Goal: Task Accomplishment & Management: Complete application form

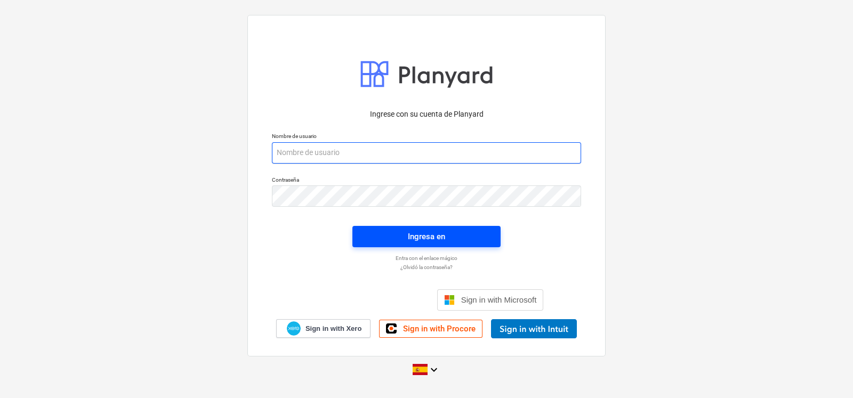
type input "[EMAIL_ADDRESS][DOMAIN_NAME]"
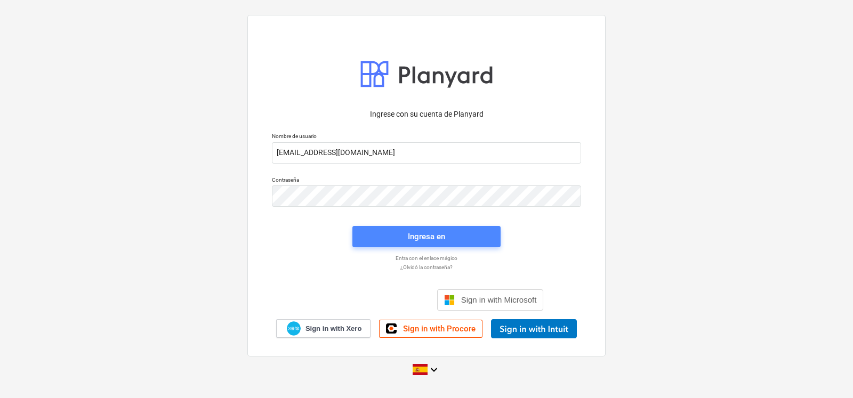
click at [390, 240] on span "Ingresa en" at bounding box center [426, 237] width 123 height 14
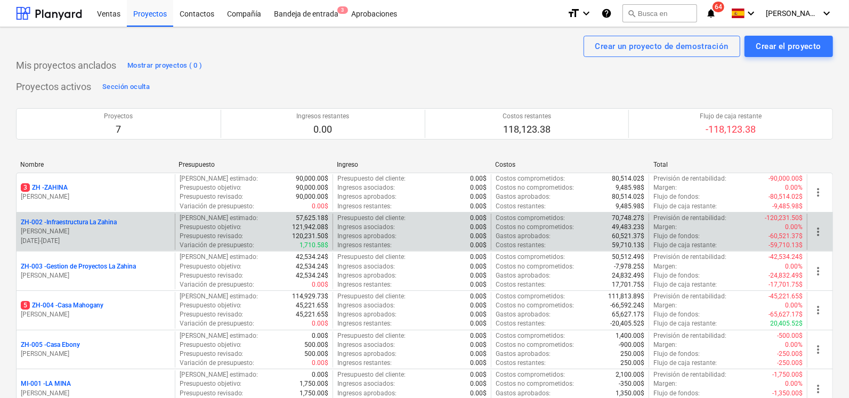
click at [90, 222] on p "ZH-002 - Infraestructura La Zahina" at bounding box center [69, 222] width 96 height 9
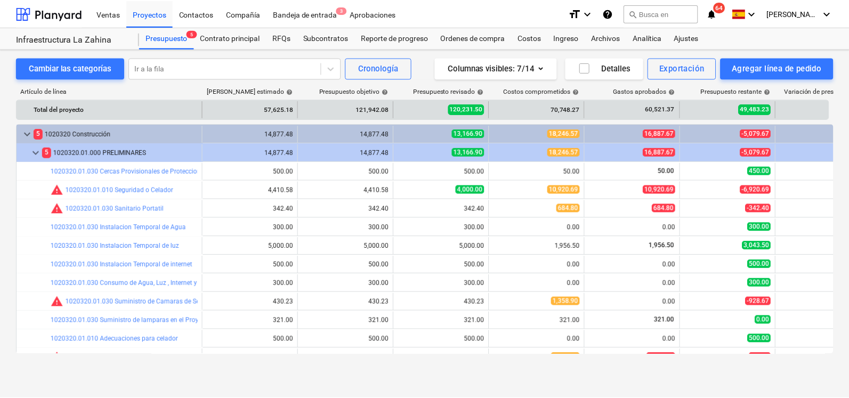
scroll to position [52, 0]
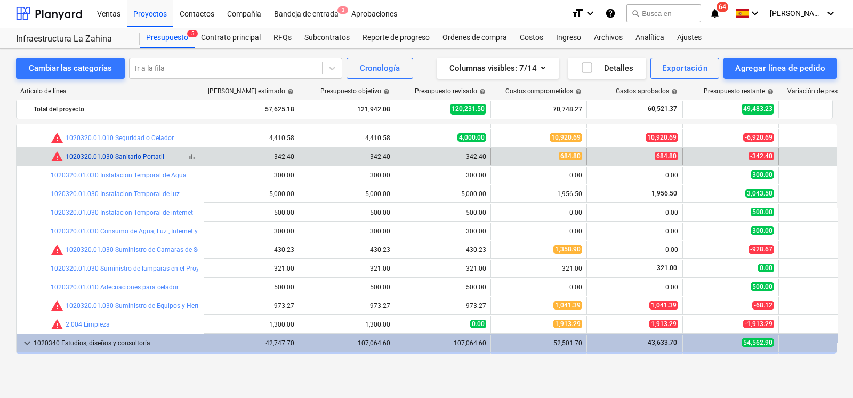
click at [117, 153] on link "1020320.01.030 Sanitario Portatil" at bounding box center [115, 156] width 99 height 7
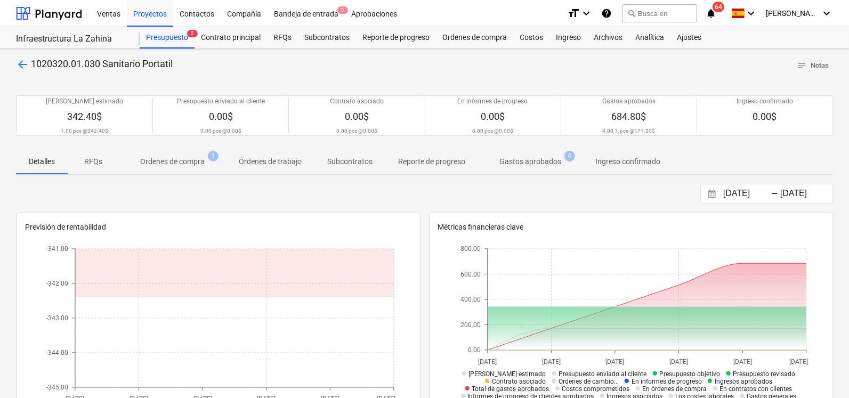
click at [165, 164] on p "Ordenes de compra" at bounding box center [172, 161] width 64 height 11
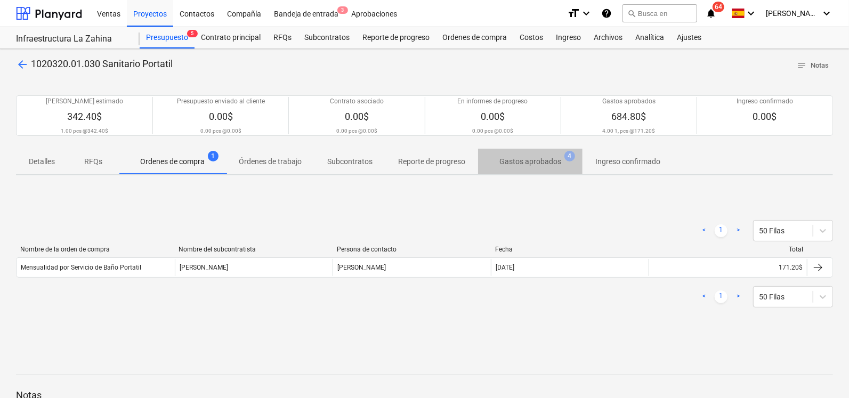
click at [532, 163] on p "Gastos aprobados" at bounding box center [530, 161] width 62 height 11
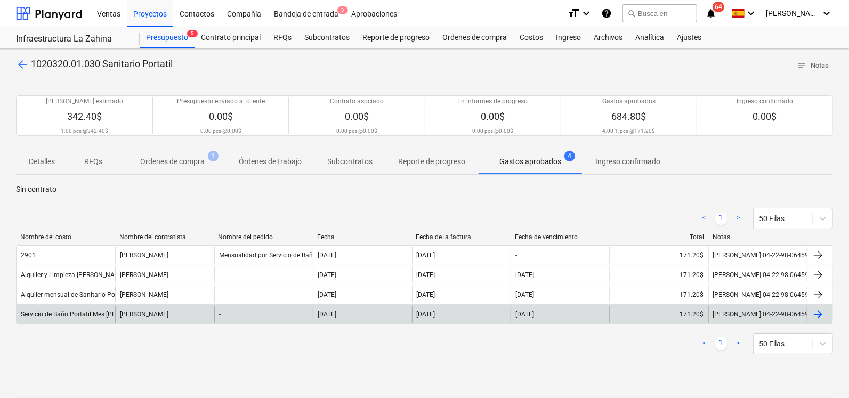
click at [79, 312] on div "Servicio de Baño Portatil Mes [PERSON_NAME]" at bounding box center [88, 314] width 134 height 7
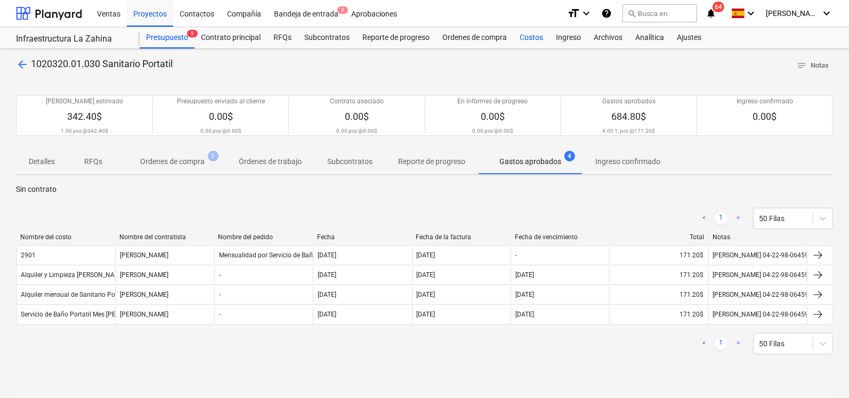
click at [536, 37] on div "Costos" at bounding box center [531, 37] width 36 height 21
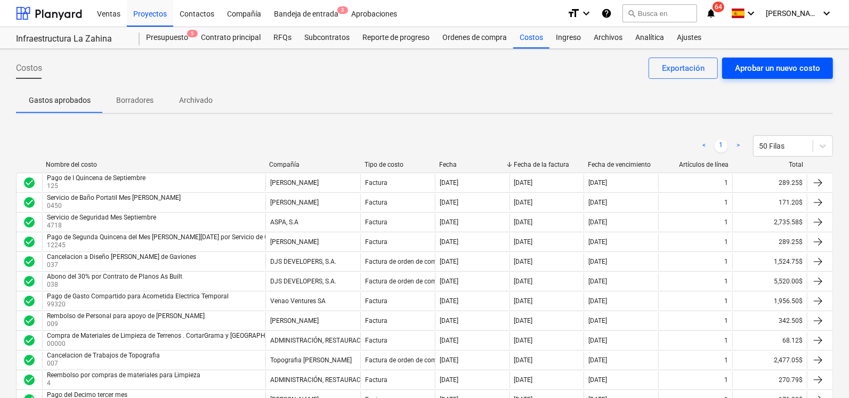
click at [791, 68] on div "Aprobar un nuevo costo" at bounding box center [777, 68] width 85 height 14
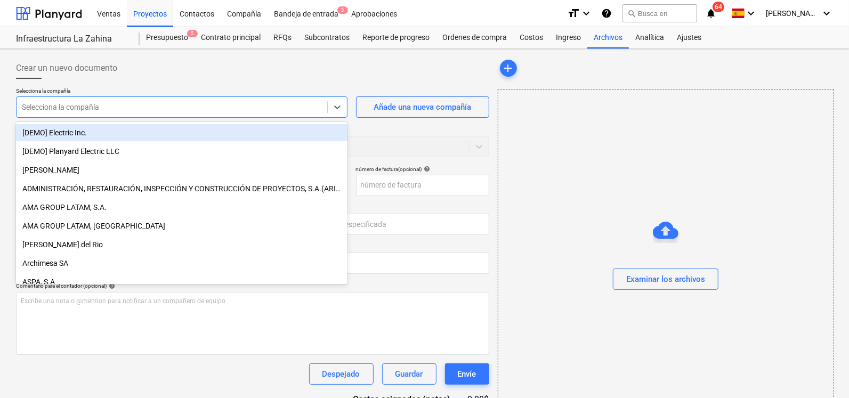
click at [96, 110] on div at bounding box center [172, 107] width 300 height 11
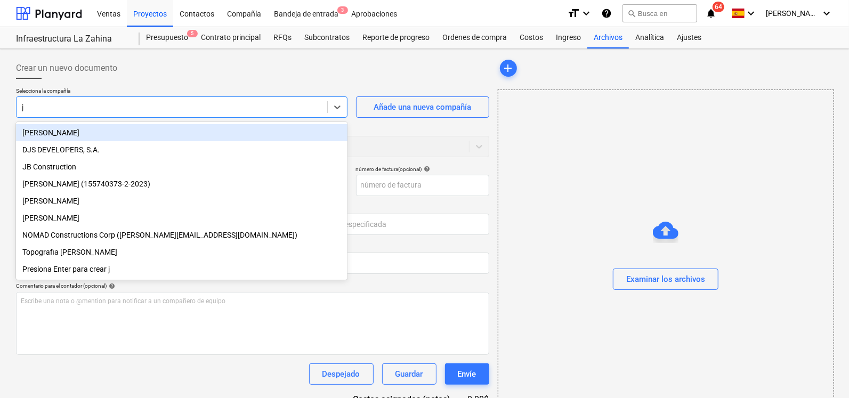
type input "jo"
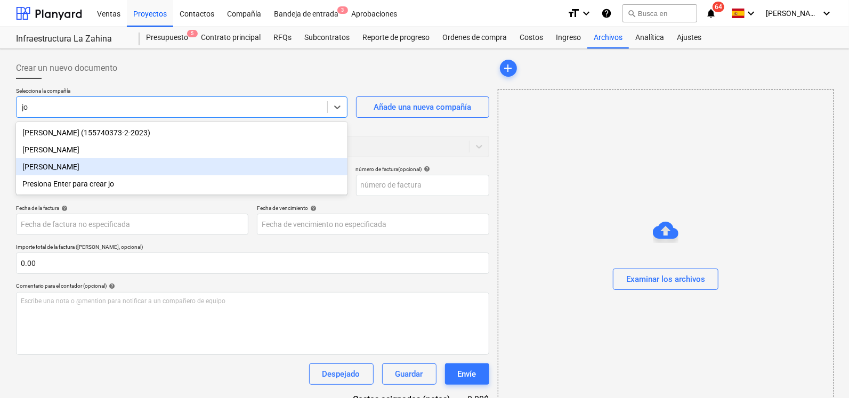
click at [86, 168] on div "[PERSON_NAME]" at bounding box center [182, 166] width 332 height 17
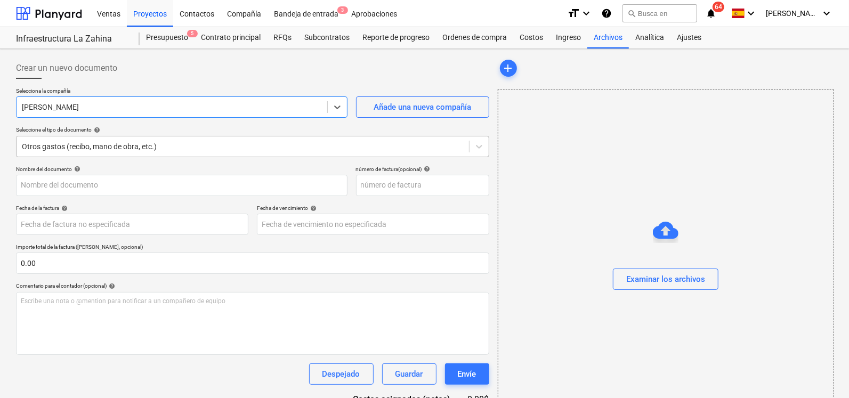
click at [118, 152] on div "Otros gastos (recibo, mano de obra, etc.)" at bounding box center [243, 146] width 453 height 15
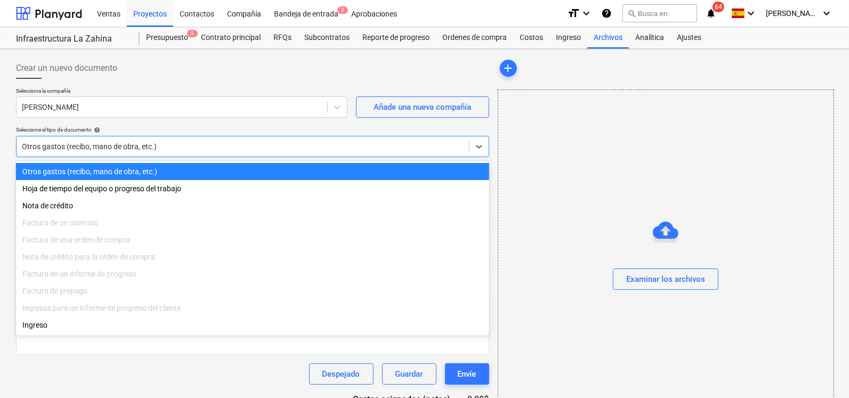
click at [82, 176] on div "Otros gastos (recibo, mano de obra, etc.)" at bounding box center [252, 171] width 473 height 17
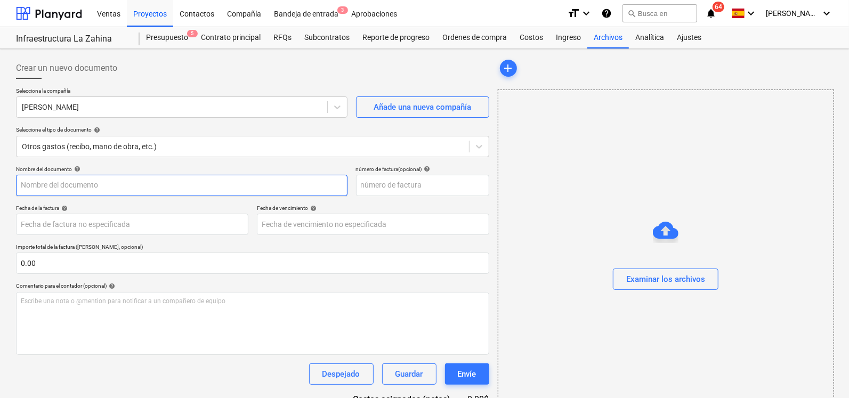
click at [104, 188] on input "text" at bounding box center [182, 185] width 332 height 21
type input "Servicio de Baño Portatil Mes [PERSON_NAME]"
type input "0450"
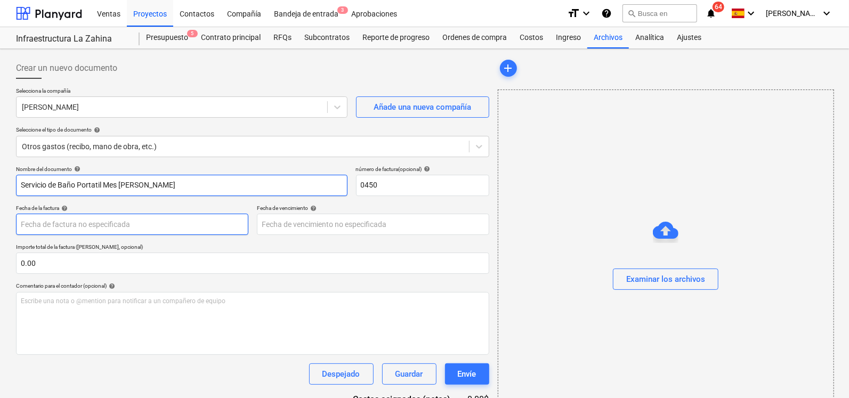
type input "[DATE]"
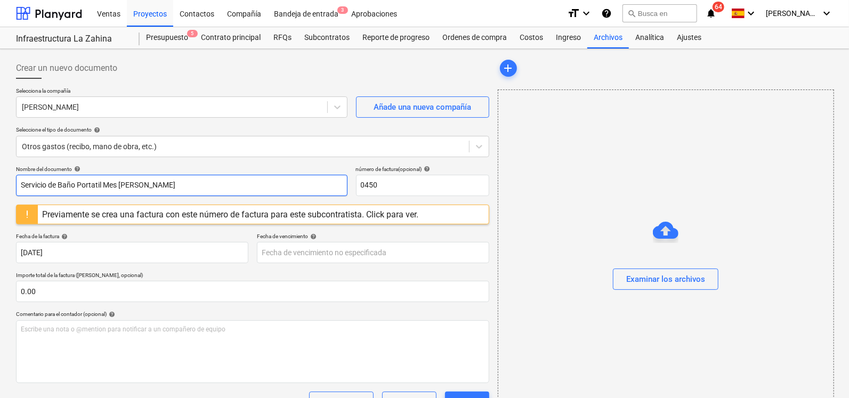
drag, startPoint x: 170, startPoint y: 188, endPoint x: 131, endPoint y: 188, distance: 39.4
click at [131, 188] on input "Servicio de Baño Portatil Mes [PERSON_NAME]" at bounding box center [182, 185] width 332 height 21
type input "Servicio de Baño Portatil Mes de Septiembre"
click at [199, 168] on div "Nombre del documento help" at bounding box center [182, 169] width 332 height 7
drag, startPoint x: 400, startPoint y: 184, endPoint x: 266, endPoint y: 191, distance: 134.5
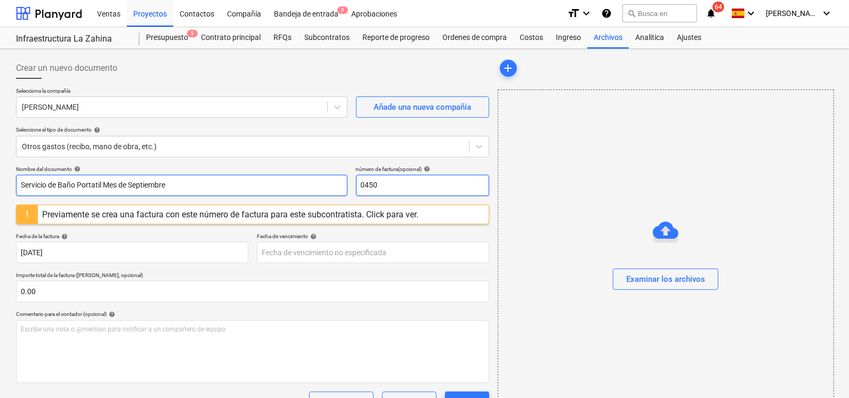
click at [269, 191] on div "Nombre del documento help Servicio de Baño Portatil Mes de Septiembre número de…" at bounding box center [252, 181] width 473 height 30
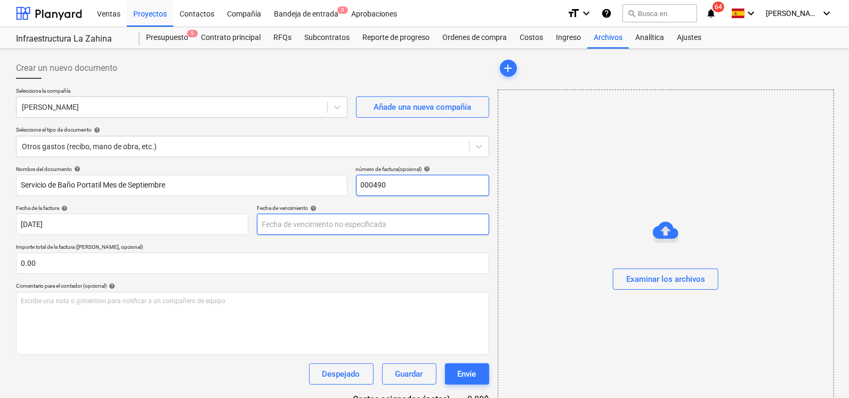
type input "000490"
click at [350, 214] on body "Ventas Proyectos Contactos Compañía Bandeja de entrada 3 Aprobaciones format_si…" at bounding box center [424, 199] width 849 height 398
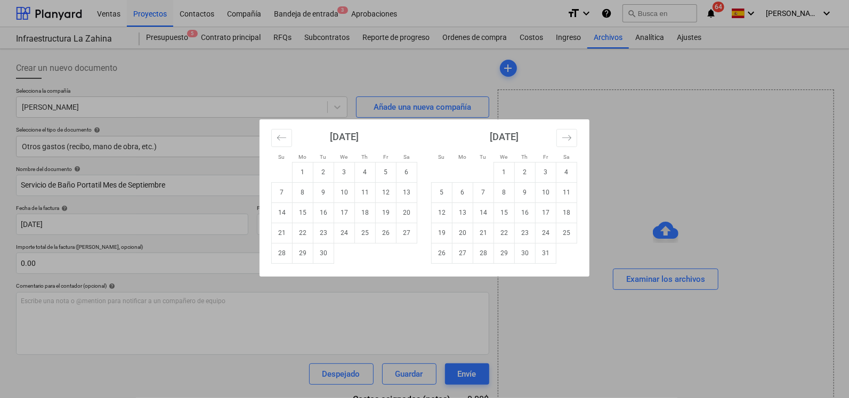
click at [131, 227] on div "Su Mo Tu We Th Fr Sa Su Mo Tu We Th Fr Sa [DATE] 1 2 3 4 5 6 7 8 9 10 11 12 13 …" at bounding box center [424, 199] width 849 height 398
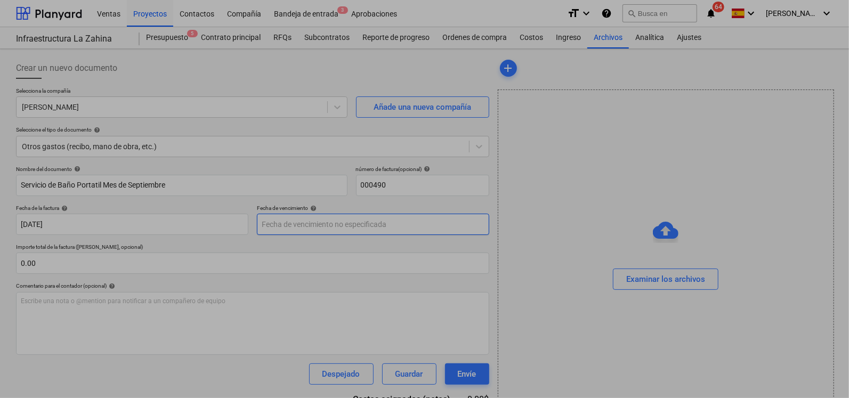
click at [295, 220] on body "Ventas Proyectos Contactos Compañía Bandeja de entrada 3 Aprobaciones format_si…" at bounding box center [424, 199] width 849 height 398
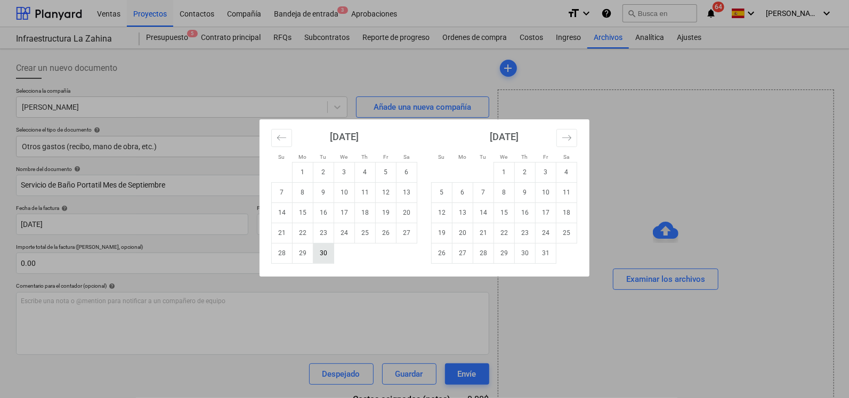
click at [327, 255] on td "30" at bounding box center [323, 253] width 21 height 20
type input "[DATE]"
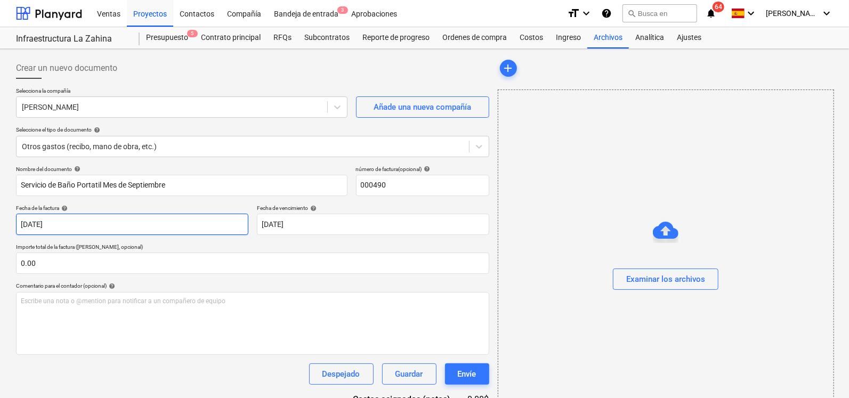
click at [115, 223] on body "Ventas Proyectos Contactos Compañía Bandeja de entrada 3 Aprobaciones format_si…" at bounding box center [424, 199] width 849 height 398
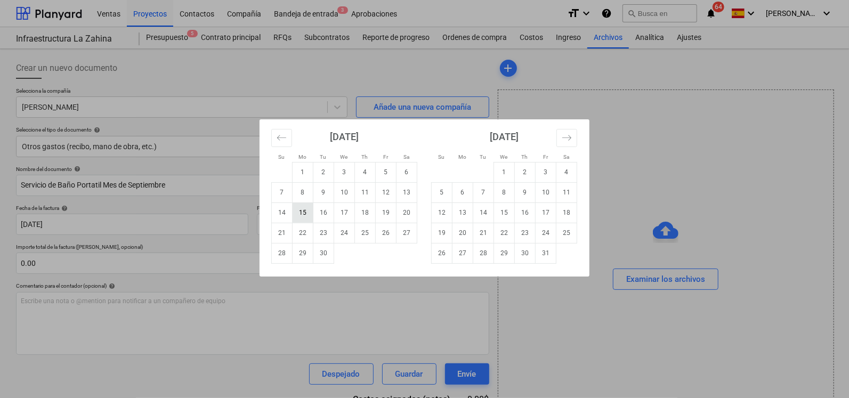
click at [306, 216] on td "15" at bounding box center [303, 213] width 21 height 20
type input "[DATE]"
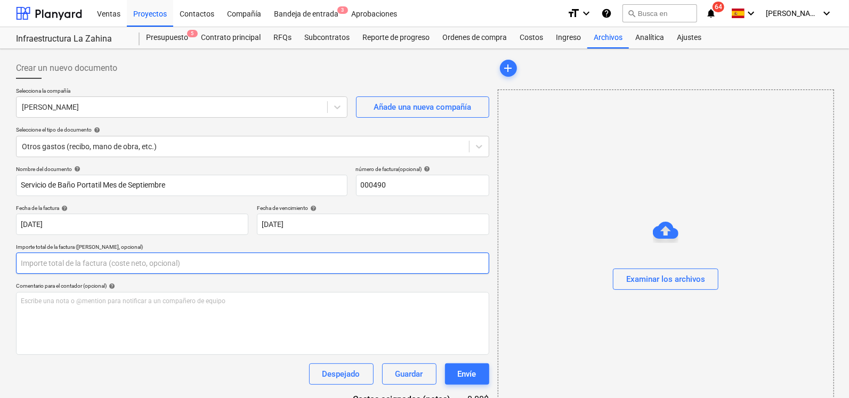
click at [136, 266] on input "text" at bounding box center [252, 263] width 473 height 21
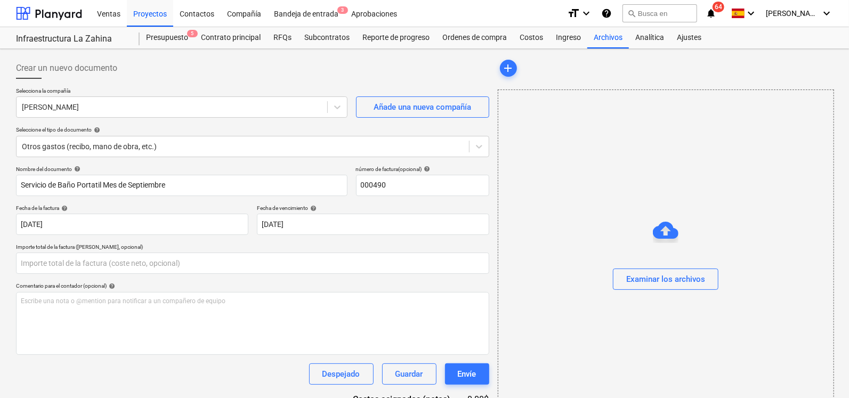
type input "0.00"
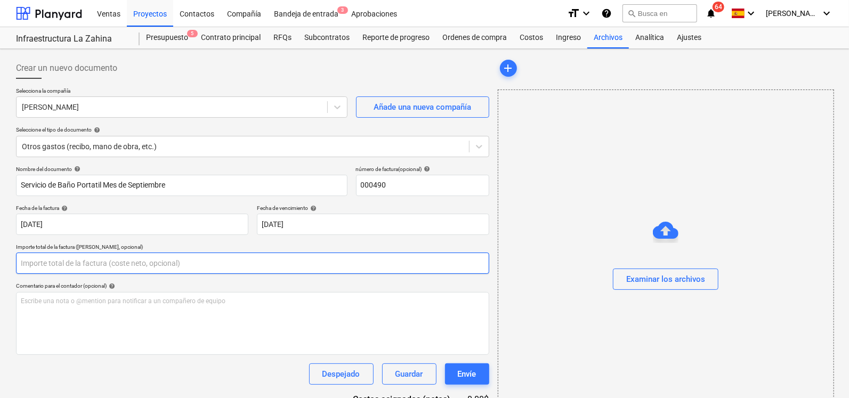
paste input "$171,20"
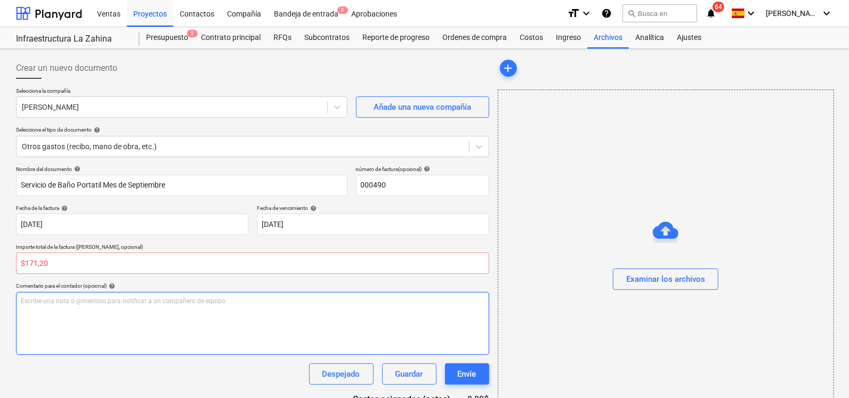
type input "0.00"
click at [75, 314] on div "Escribe una nota o @mention para notificar a un compañero de equipo ﻿" at bounding box center [252, 323] width 473 height 63
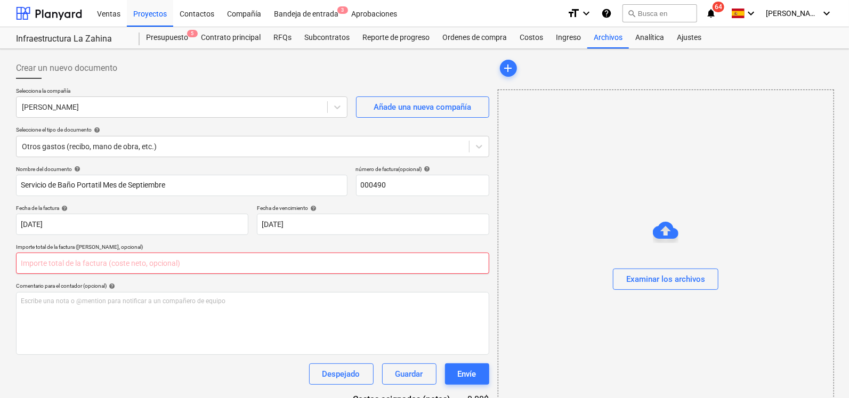
click at [56, 267] on input "text" at bounding box center [252, 263] width 473 height 21
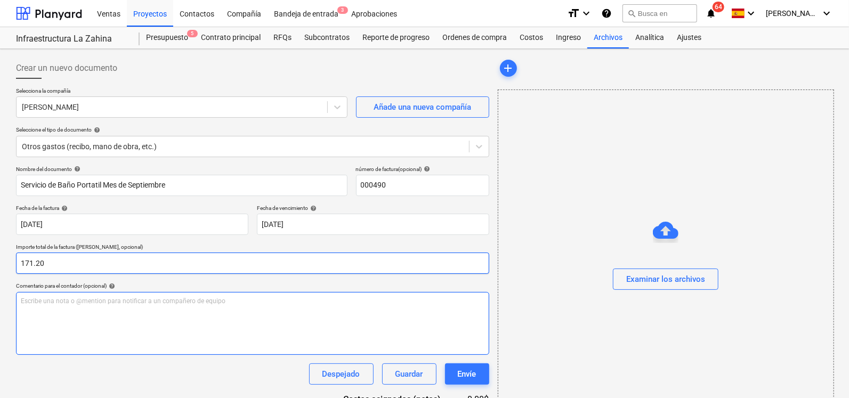
type input "171.20"
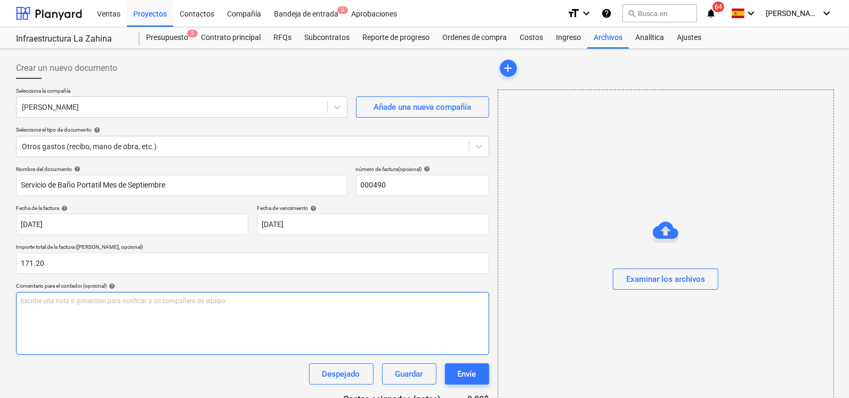
click at [59, 321] on div "Escribe una nota o @mention para notificar a un compañero de equipo ﻿" at bounding box center [252, 323] width 473 height 63
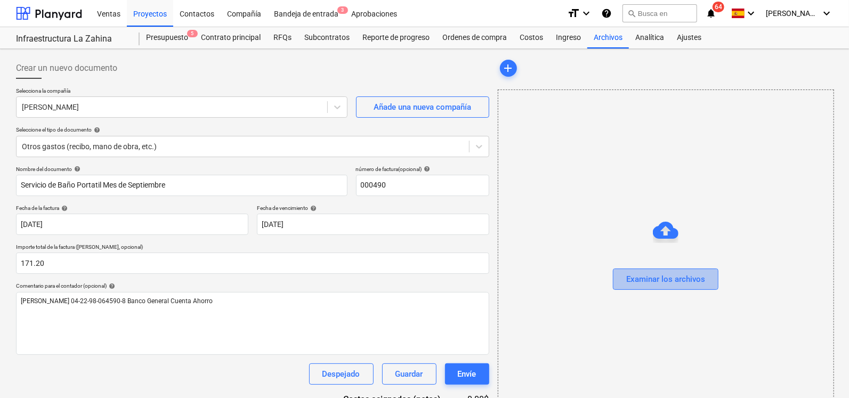
click at [650, 280] on div "Examinar los archivos" at bounding box center [665, 279] width 79 height 14
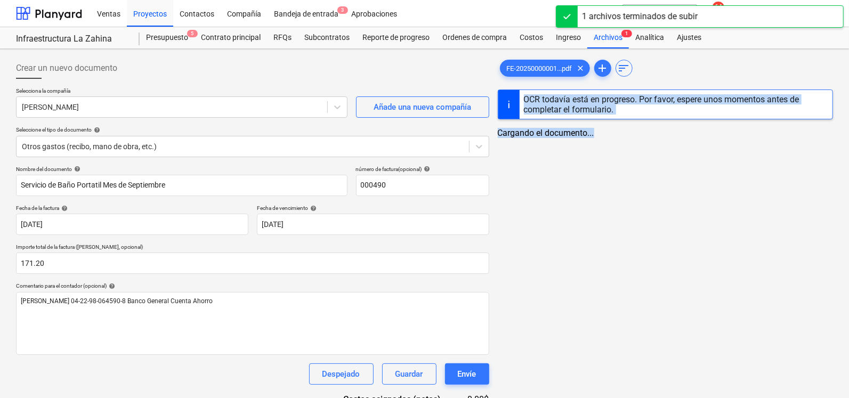
drag, startPoint x: 848, startPoint y: 206, endPoint x: 843, endPoint y: 251, distance: 45.0
click at [843, 251] on div "Crear un nuevo documento Selecciona la compañía [PERSON_NAME] Añade una nueva c…" at bounding box center [424, 264] width 849 height 431
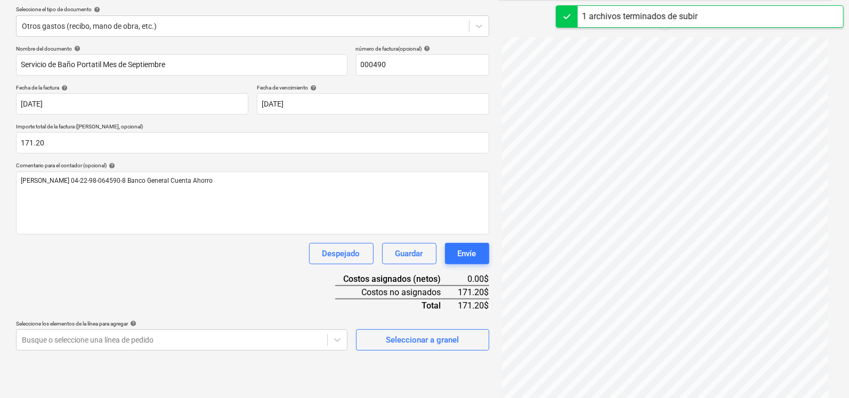
scroll to position [127, 0]
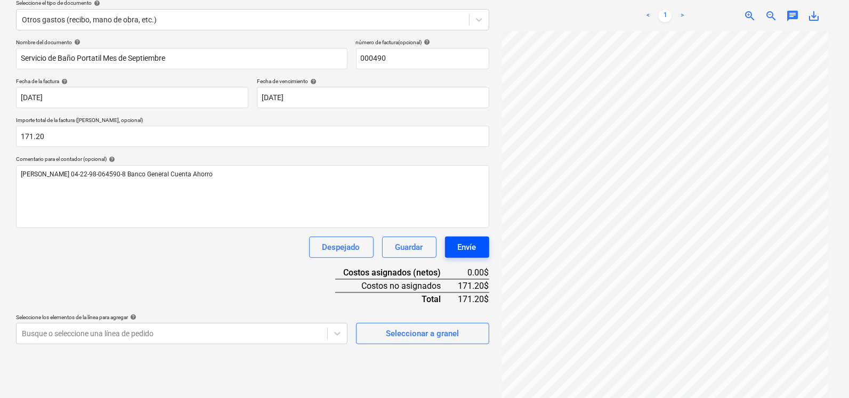
scroll to position [106, 0]
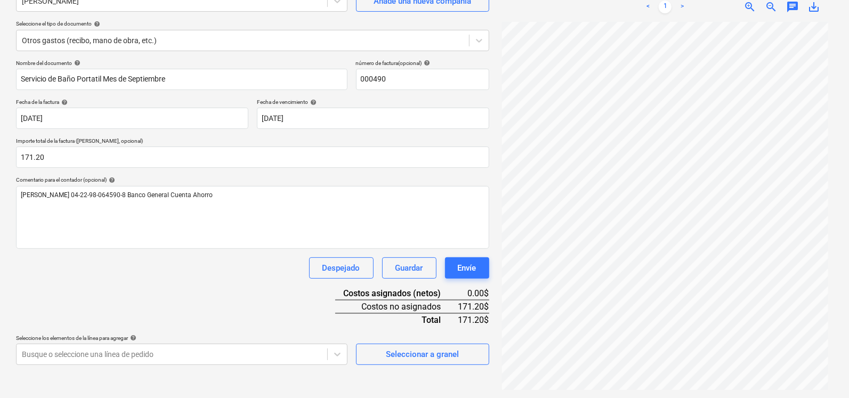
drag, startPoint x: 844, startPoint y: 224, endPoint x: 842, endPoint y: 241, distance: 16.6
click at [842, 241] on div "Crear un nuevo documento Selecciona la compañía [PERSON_NAME] Añade una nueva c…" at bounding box center [424, 171] width 849 height 456
click at [298, 292] on body "Ventas Proyectos Contactos Compañía Bandeja de entrada 3 Aprobaciones format_si…" at bounding box center [424, 92] width 849 height 398
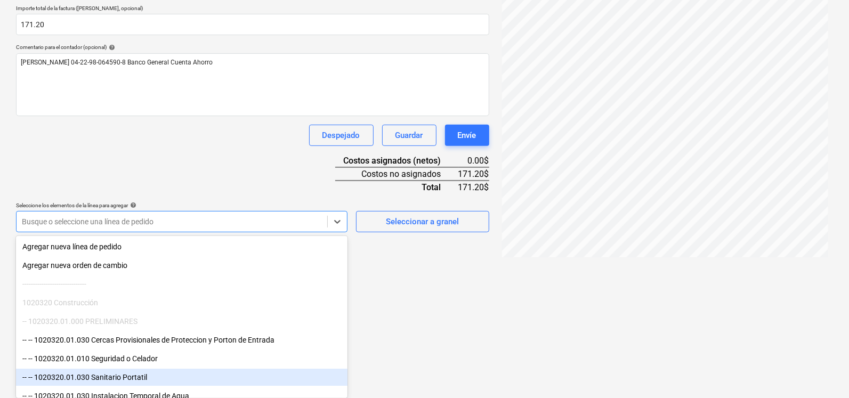
click at [163, 381] on div "-- -- 1020320.01.030 Sanitario Portatil" at bounding box center [182, 377] width 332 height 17
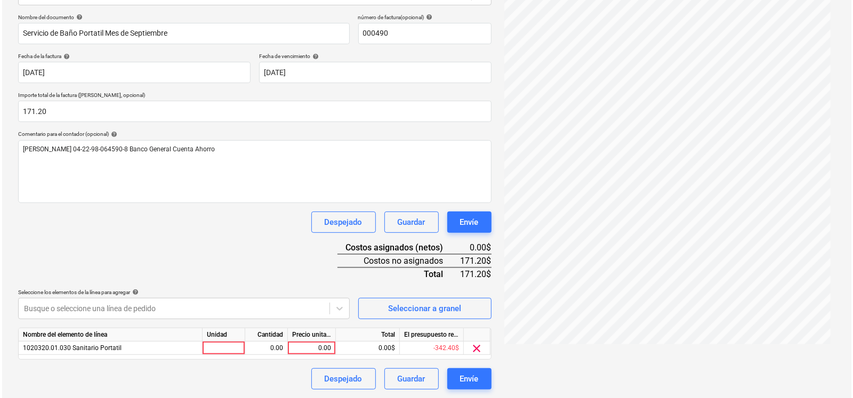
scroll to position [151, 0]
click at [418, 247] on html "Ventas Proyectos Contactos Compañía Bandeja de entrada 3 Aprobaciones format_si…" at bounding box center [424, 48] width 849 height 398
click at [232, 350] on div at bounding box center [221, 348] width 43 height 13
type input "u"
click at [318, 345] on div "0.00" at bounding box center [309, 348] width 39 height 13
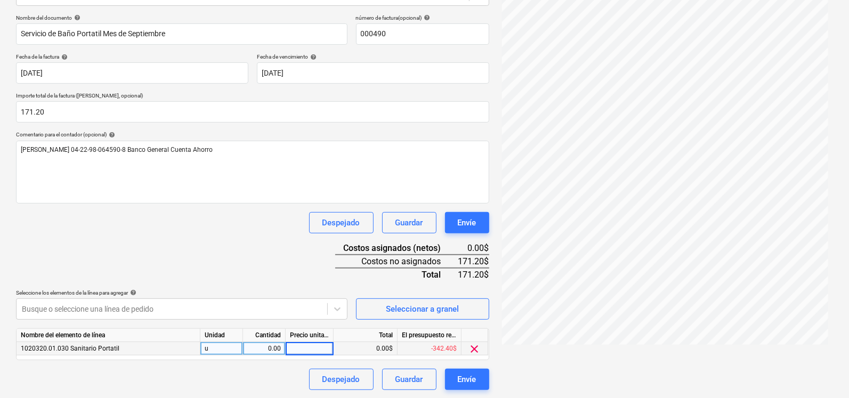
type input "1"
click at [372, 351] on div "0.00$" at bounding box center [366, 348] width 64 height 13
click at [314, 346] on div "1.00" at bounding box center [309, 348] width 39 height 13
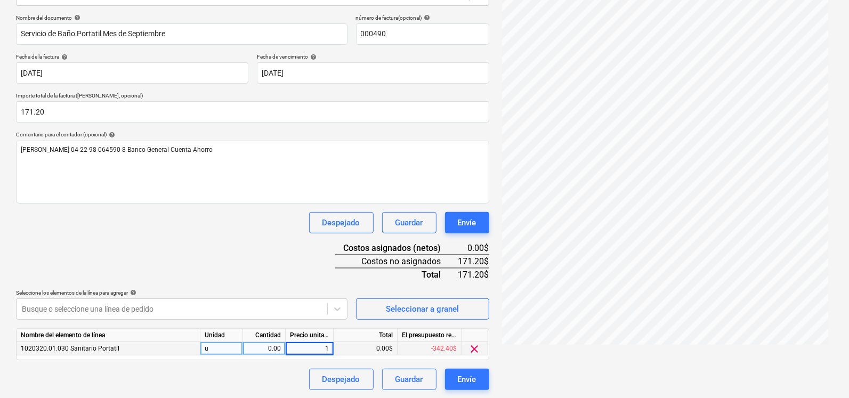
click at [366, 342] on div "0.00$" at bounding box center [366, 348] width 64 height 13
click at [364, 352] on div "0.00$" at bounding box center [366, 348] width 64 height 13
click at [364, 353] on div "0.00$" at bounding box center [366, 348] width 64 height 13
click at [317, 349] on div "1.00" at bounding box center [309, 348] width 39 height 13
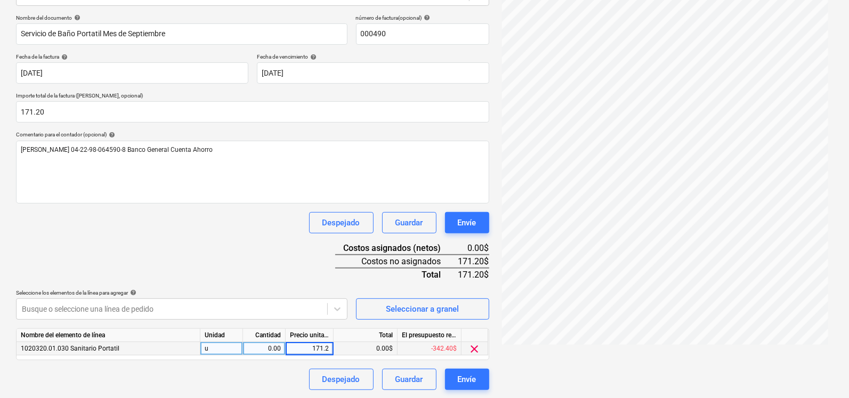
type input "171.20"
click at [306, 275] on div "Nombre del documento help Servicio de Baño Portatil Mes de Septiembre número de…" at bounding box center [252, 202] width 473 height 376
click at [383, 353] on div "0.00$" at bounding box center [366, 348] width 64 height 13
click at [382, 352] on div "0.00$" at bounding box center [366, 348] width 64 height 13
click at [384, 351] on div "0.00$" at bounding box center [366, 348] width 64 height 13
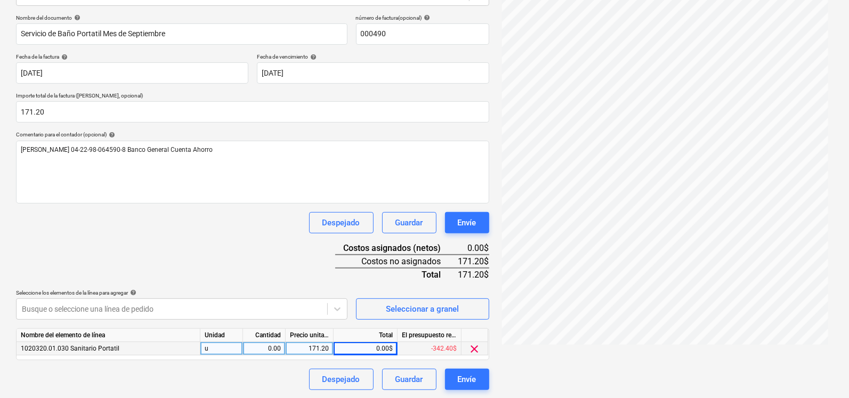
click at [277, 351] on div "0.00" at bounding box center [264, 348] width 34 height 13
type input "1"
click at [376, 343] on div "0.00$" at bounding box center [366, 348] width 64 height 13
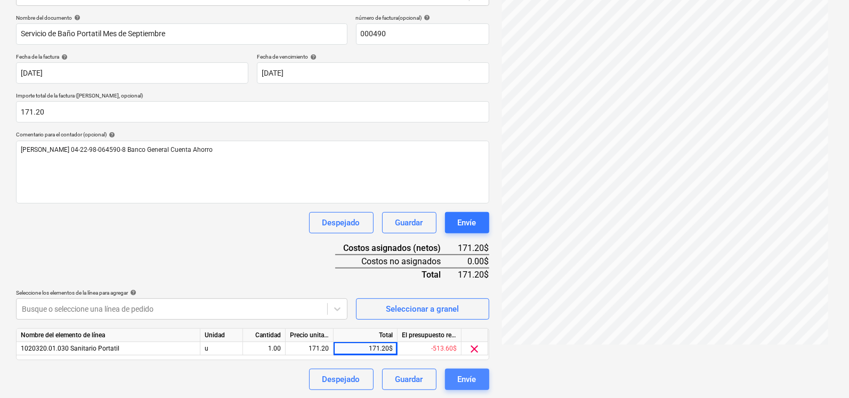
click at [470, 374] on div "Envíe" at bounding box center [467, 380] width 19 height 14
